Goal: Information Seeking & Learning: Learn about a topic

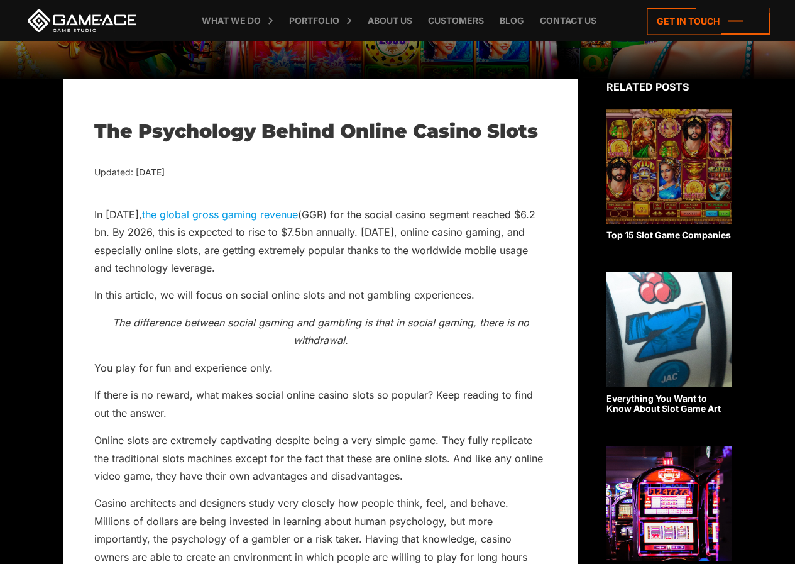
scroll to position [188, 0]
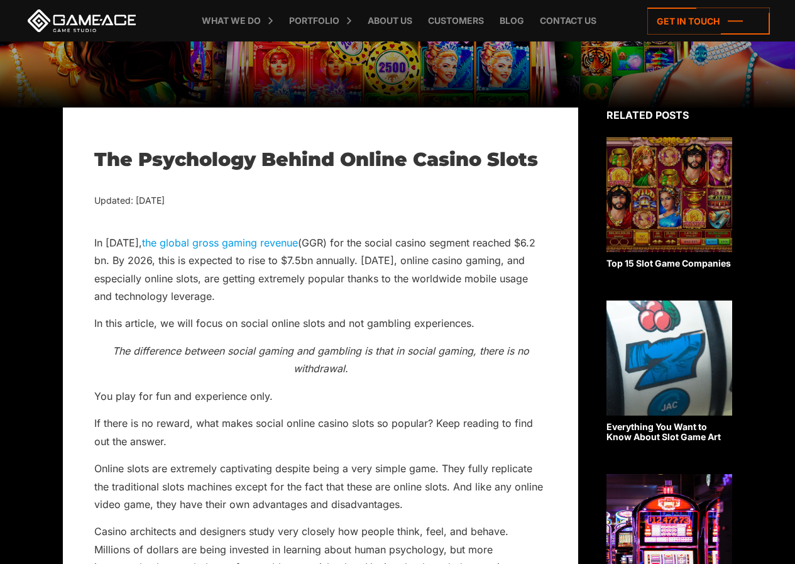
click at [110, 156] on h1 "The Psychology Behind Online Casino Slots" at bounding box center [320, 159] width 452 height 23
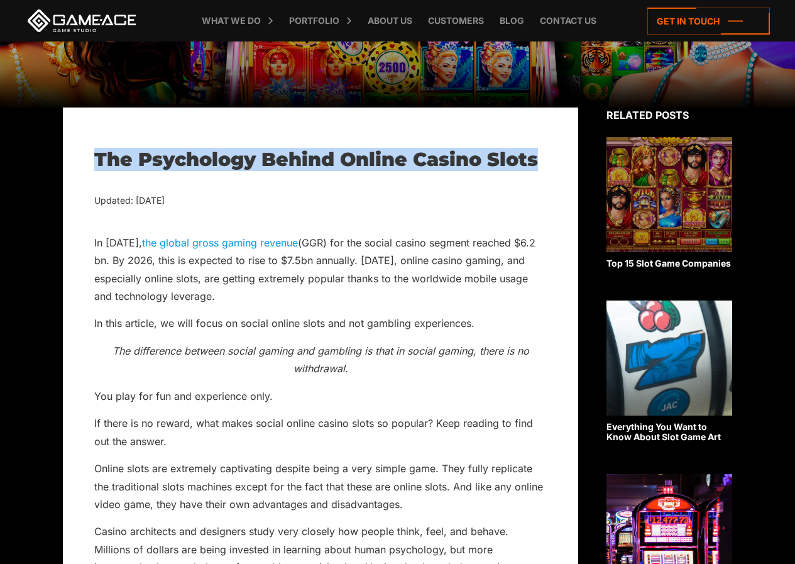
drag, startPoint x: 110, startPoint y: 156, endPoint x: 505, endPoint y: 151, distance: 394.6
click at [505, 151] on h1 "The Psychology Behind Online Casino Slots" at bounding box center [320, 159] width 452 height 23
copy h1 "The Psychology Behind Online Casino Slots"
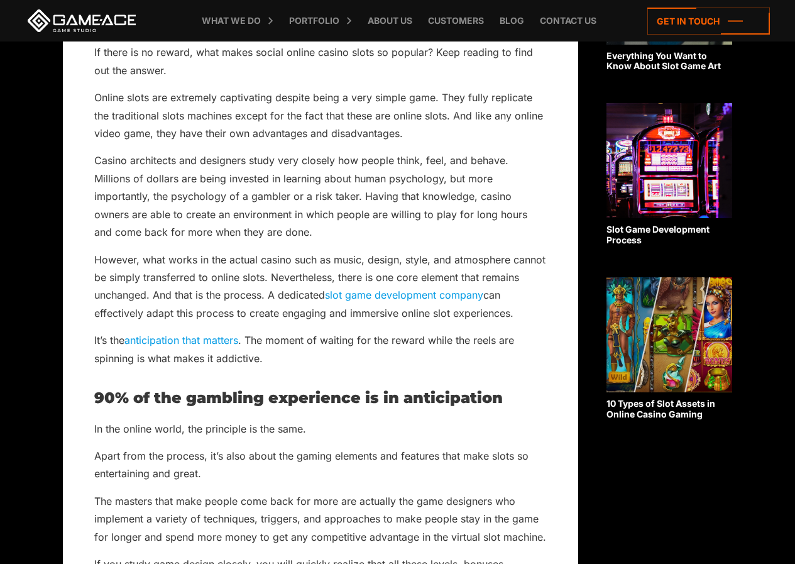
scroll to position [754, 0]
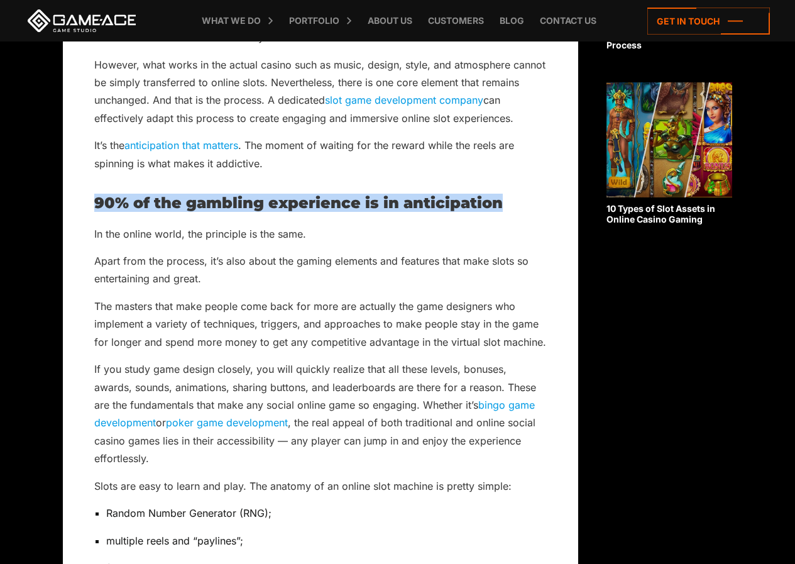
drag, startPoint x: 94, startPoint y: 201, endPoint x: 501, endPoint y: 187, distance: 407.4
copy h2 "90% of the gambling experience is in anticipation"
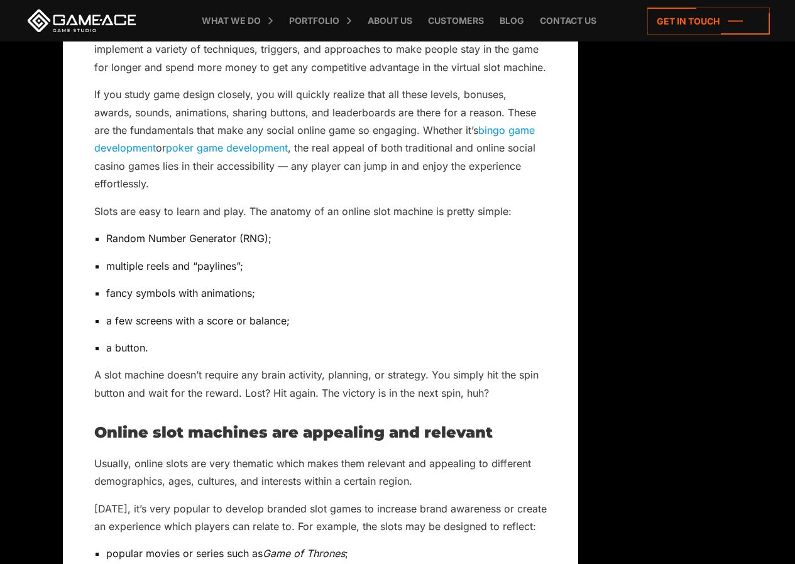
scroll to position [1068, 0]
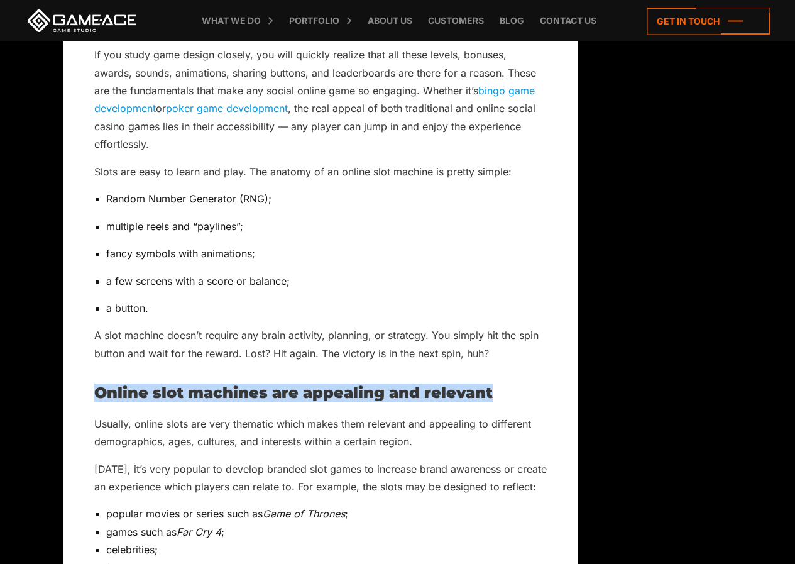
drag, startPoint x: 497, startPoint y: 386, endPoint x: 97, endPoint y: 389, distance: 400.2
click at [97, 389] on h2 "Online slot machines are appealing and relevant" at bounding box center [320, 393] width 452 height 16
copy h2 "Online slot machines are appealing and relevant"
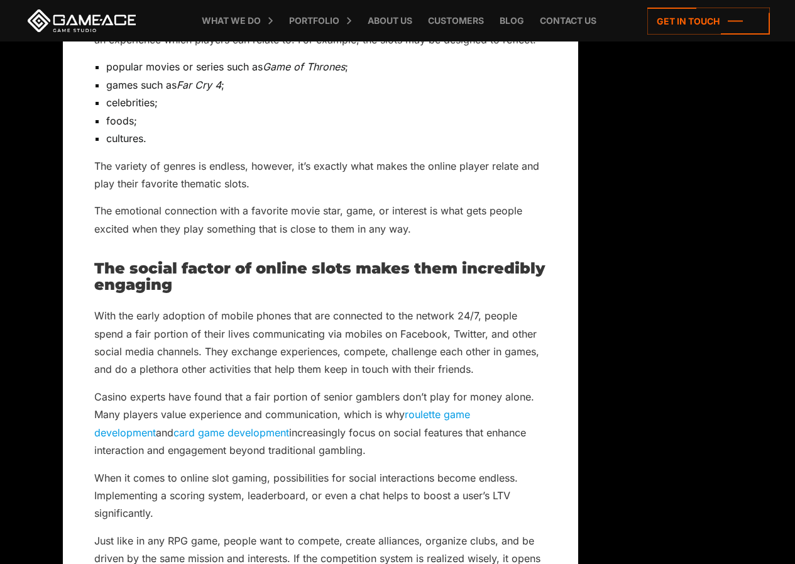
scroll to position [1571, 0]
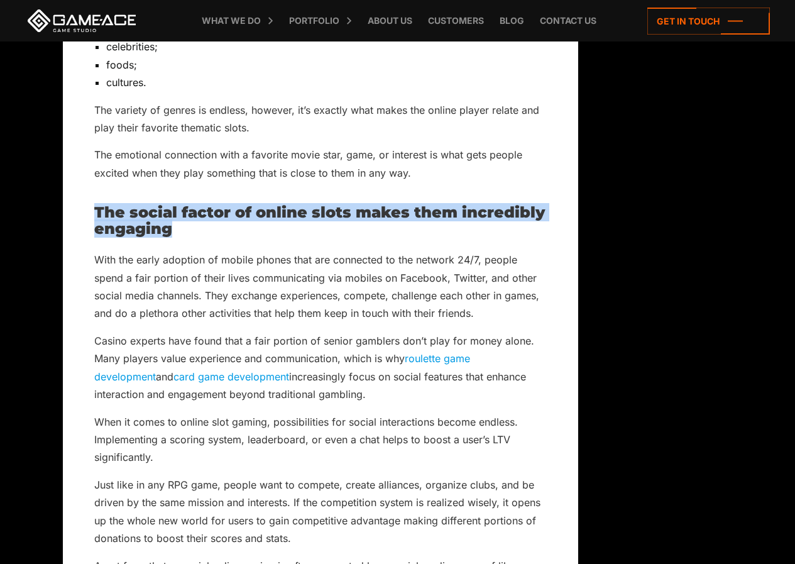
drag, startPoint x: 179, startPoint y: 227, endPoint x: 96, endPoint y: 208, distance: 85.0
click at [96, 208] on h2 "The social factor of online slots makes them incredibly engaging" at bounding box center [320, 220] width 452 height 33
copy h2 "The social factor of online slots makes them incredibly engaging"
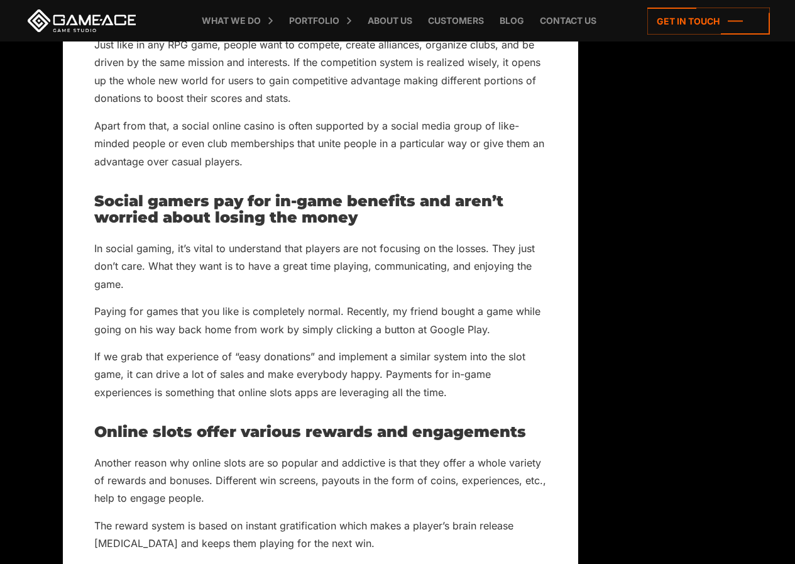
scroll to position [2073, 0]
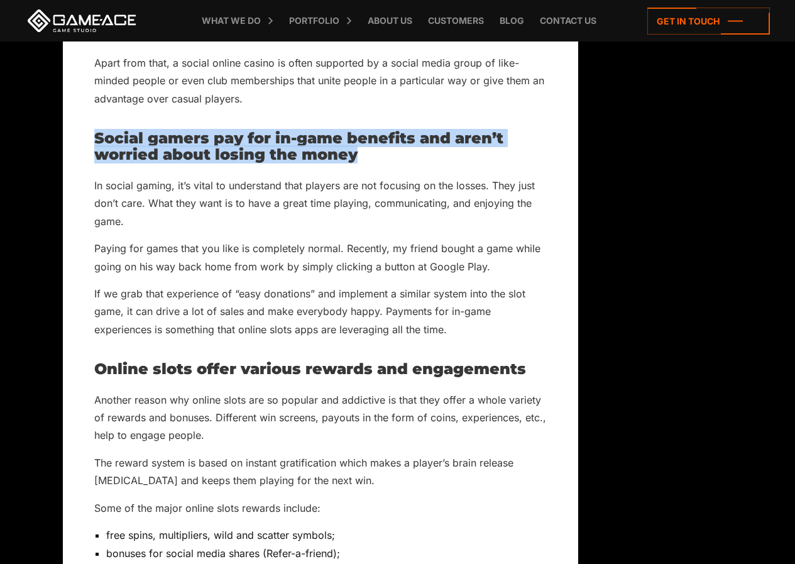
drag, startPoint x: 356, startPoint y: 153, endPoint x: 71, endPoint y: 145, distance: 284.7
click at [71, 145] on div "The Psychology Behind Online Casino Slots Updated: [DATE] In [DATE], the global…" at bounding box center [320, 78] width 515 height 3710
copy h2 "Social gamers pay for in-game benefits and aren’t worried about losing the money"
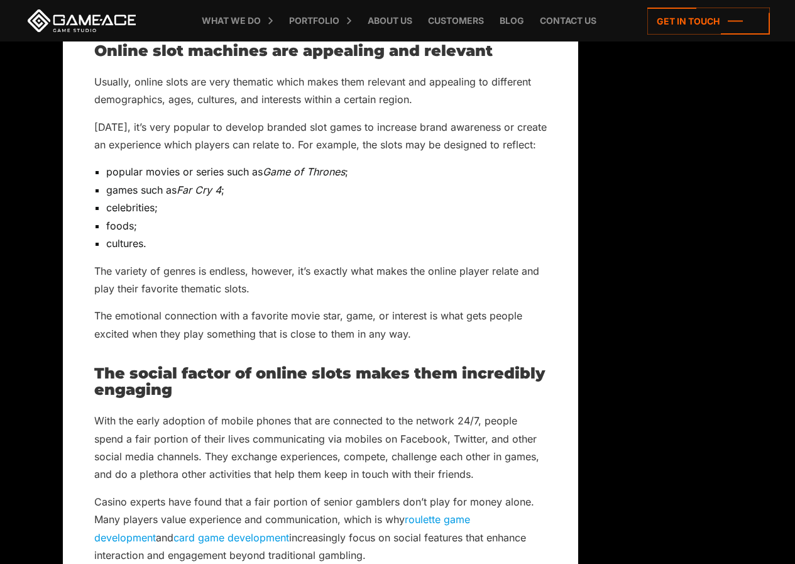
scroll to position [1445, 0]
